Goal: Find specific page/section: Find specific page/section

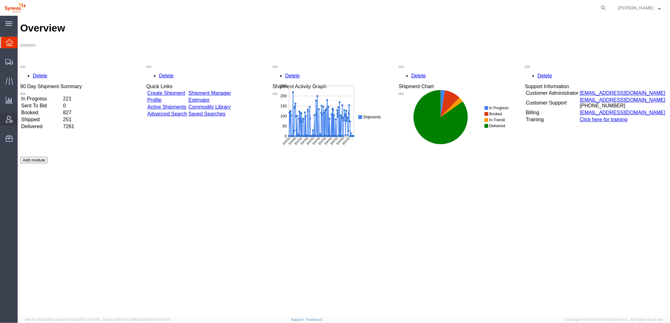
click at [10, 121] on icon at bounding box center [9, 119] width 7 height 7
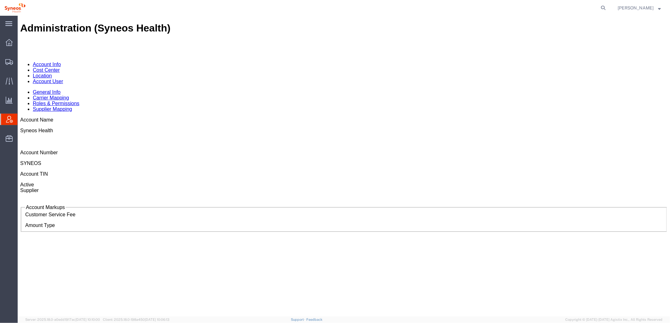
click at [63, 78] on link "Account User" at bounding box center [47, 80] width 30 height 5
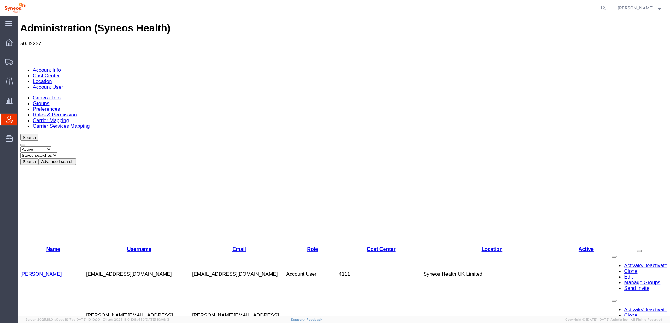
click at [76, 158] on button "Advanced search" at bounding box center [57, 161] width 38 height 7
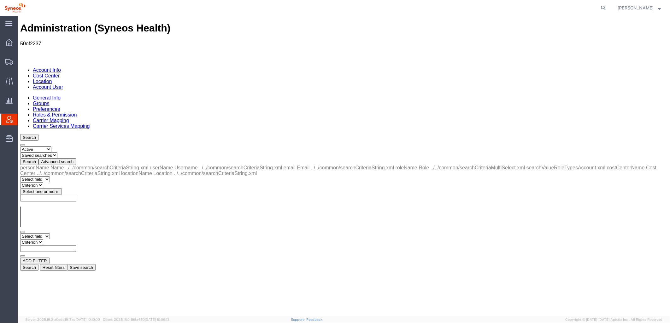
click at [49, 233] on select "Select field Cost Center Email Location Name Role Username" at bounding box center [35, 236] width 30 height 6
select select "locationName"
click at [20, 233] on select "Select field Cost Center Email Location Name Role Username" at bounding box center [35, 236] width 30 height 6
click at [58, 239] on select "Criterion contains does not contain is is blank is not blank starts with" at bounding box center [39, 242] width 38 height 6
select select "contains"
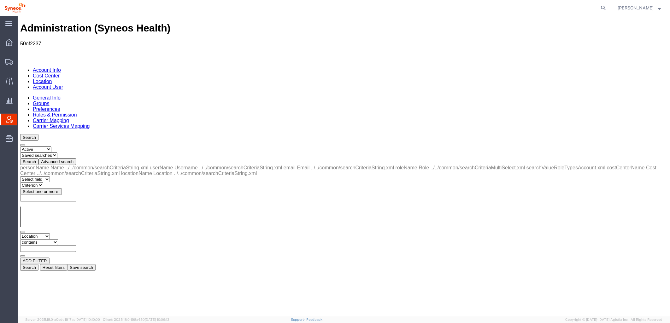
click at [58, 239] on select "Criterion contains does not contain is is blank is not blank starts with" at bounding box center [39, 242] width 38 height 6
click at [76, 245] on input "text" at bounding box center [48, 248] width 56 height 7
type input "zdnu"
click at [38, 264] on button "Search" at bounding box center [29, 267] width 18 height 7
